Goal: Find specific page/section: Find specific page/section

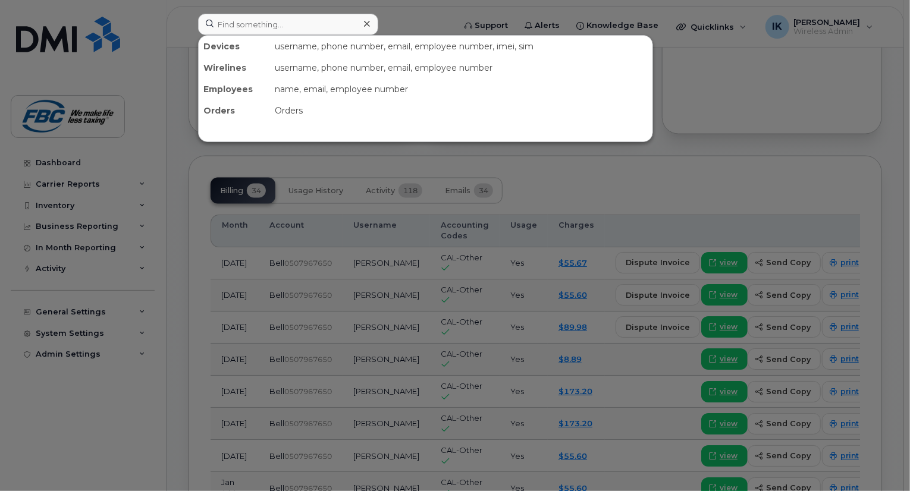
click at [240, 20] on input at bounding box center [288, 24] width 180 height 21
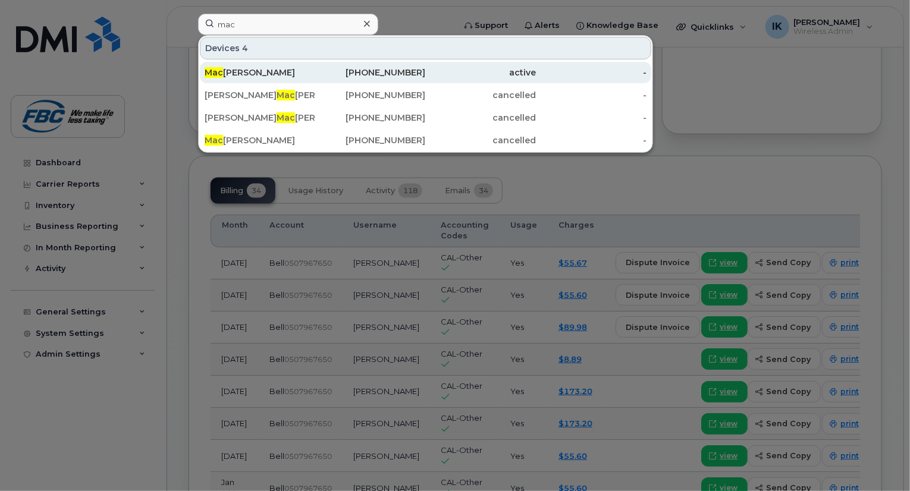
type input "mac"
click at [241, 67] on div "Mac ario Abulencia" at bounding box center [260, 73] width 111 height 12
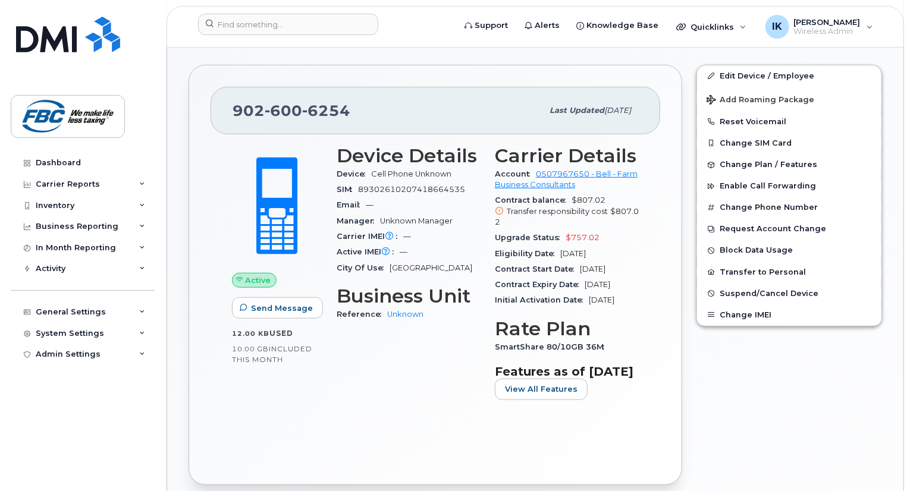
scroll to position [285, 0]
click at [275, 103] on span "600" at bounding box center [283, 112] width 37 height 18
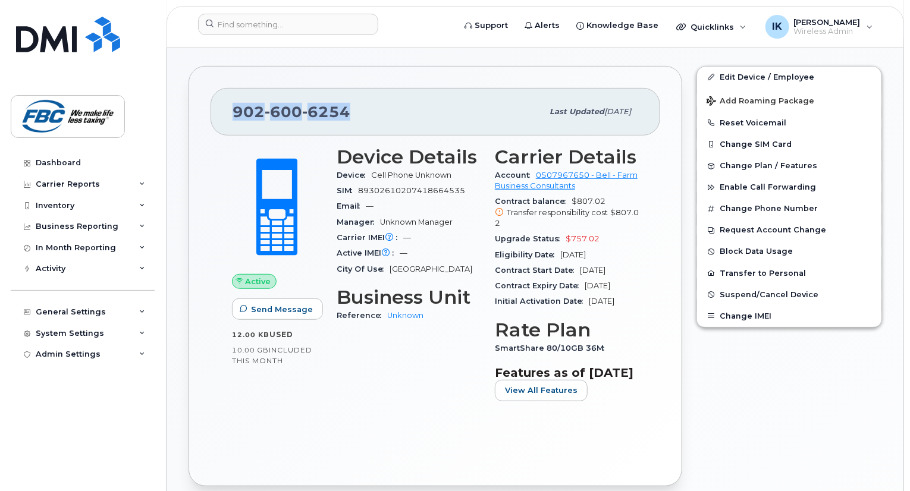
click at [275, 103] on span "600" at bounding box center [283, 112] width 37 height 18
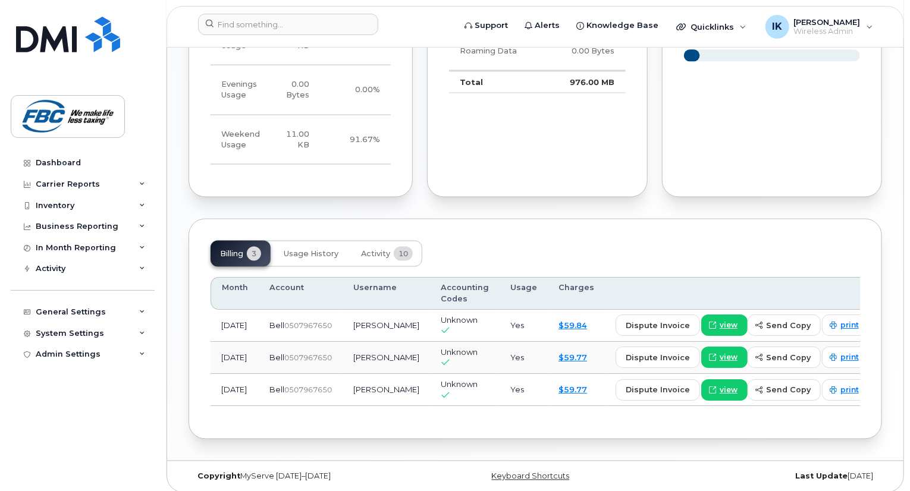
scroll to position [885, 0]
